Goal: Task Accomplishment & Management: Use online tool/utility

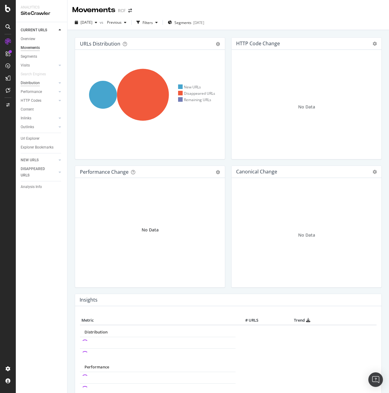
click at [33, 84] on div "Distribution" at bounding box center [30, 83] width 19 height 6
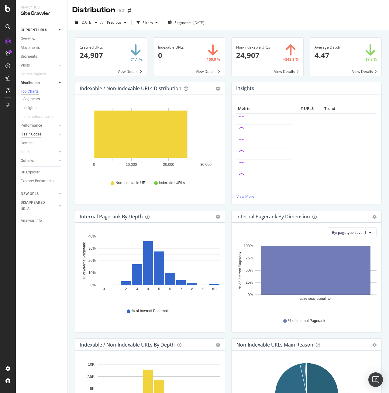
click at [36, 136] on div "HTTP Codes" at bounding box center [31, 134] width 21 height 6
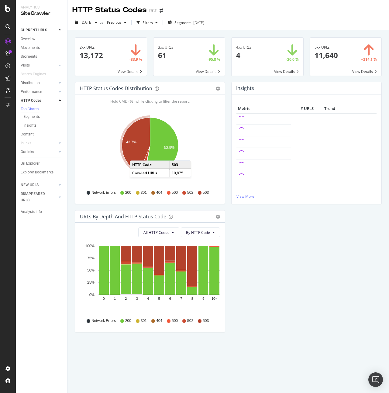
click at [136, 155] on icon "A chart." at bounding box center [136, 145] width 28 height 54
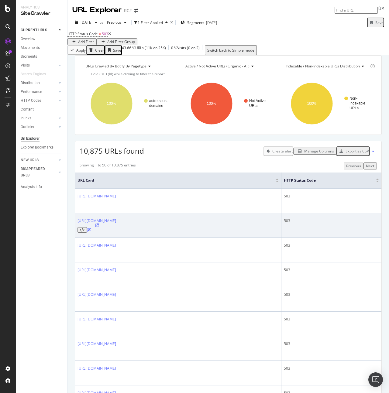
click at [99, 226] on icon at bounding box center [97, 226] width 4 height 4
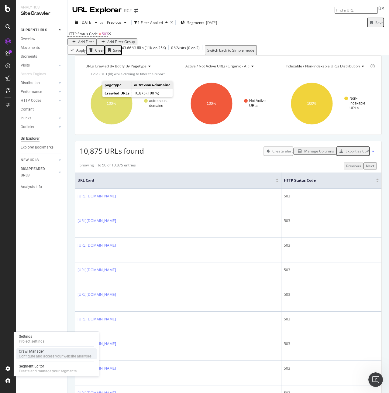
click at [40, 357] on div "Configure and access your website analyses" at bounding box center [55, 356] width 73 height 5
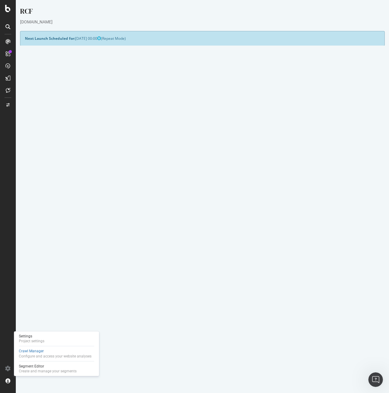
click at [187, 160] on button "Yes! Start Now" at bounding box center [195, 157] width 38 height 10
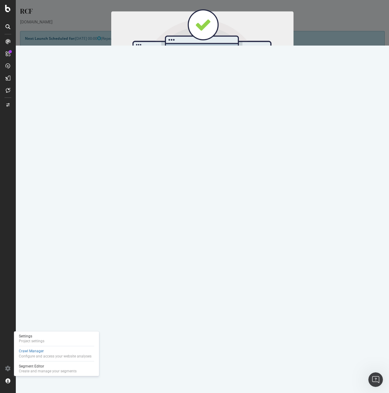
click at [211, 99] on button "Start Now" at bounding box center [213, 101] width 27 height 10
